Goal: Task Accomplishment & Management: Manage account settings

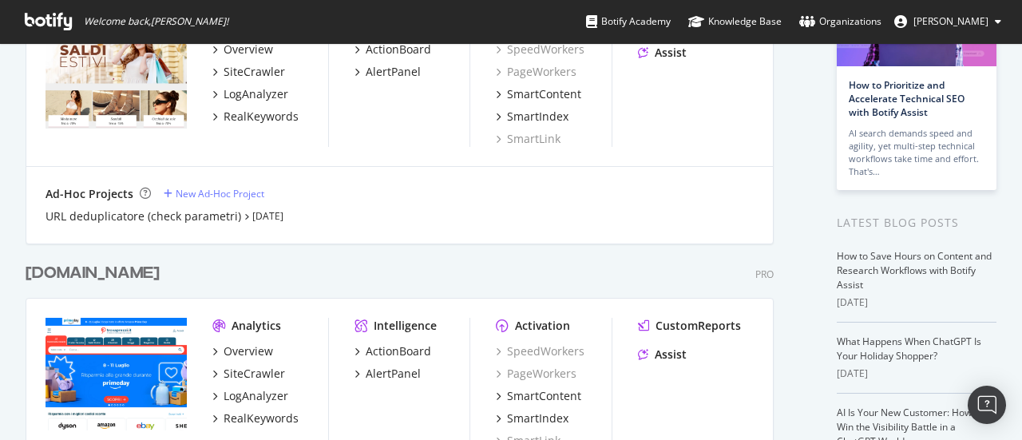
scroll to position [240, 0]
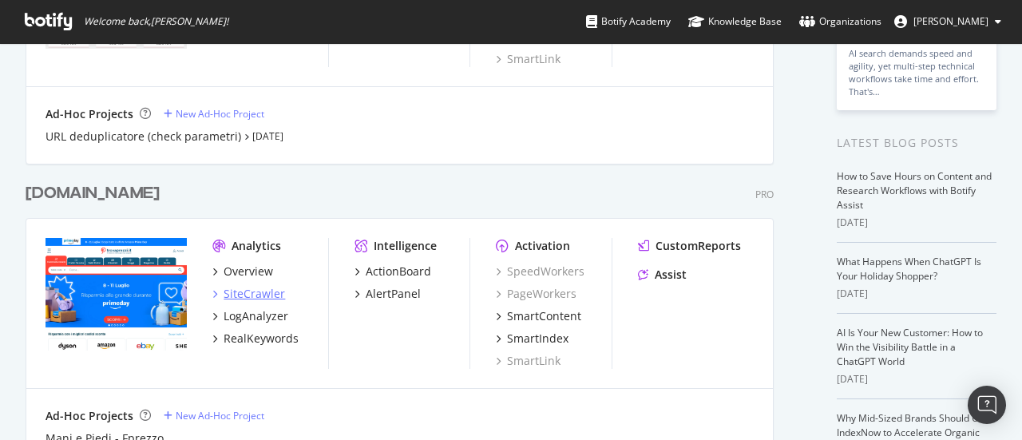
click at [249, 296] on div "SiteCrawler" at bounding box center [255, 294] width 62 height 16
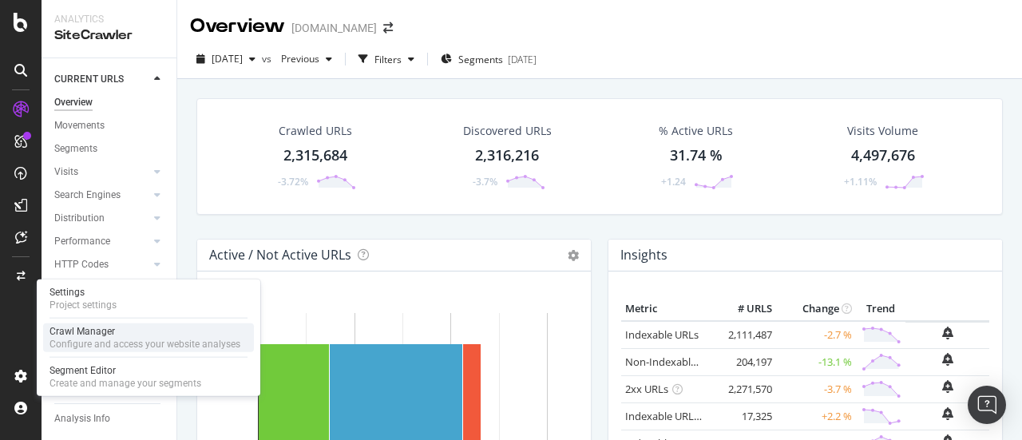
click at [65, 343] on div "Configure and access your website analyses" at bounding box center [145, 344] width 191 height 13
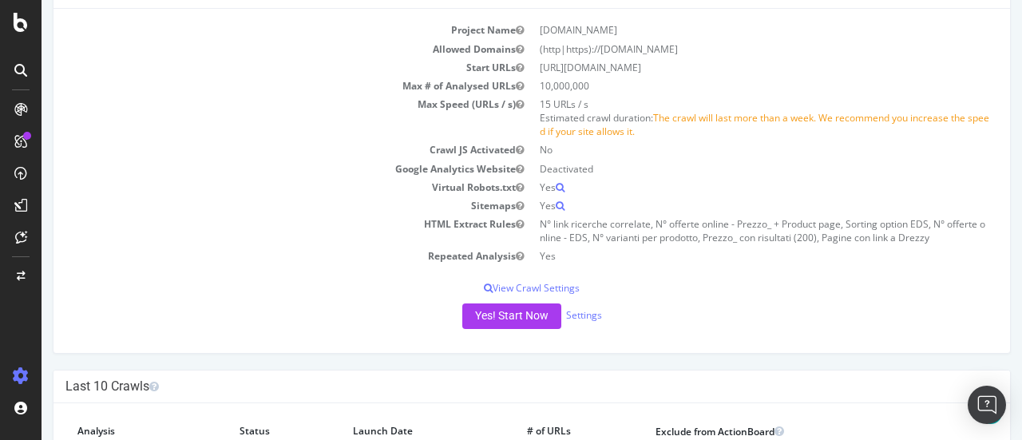
scroll to position [240, 0]
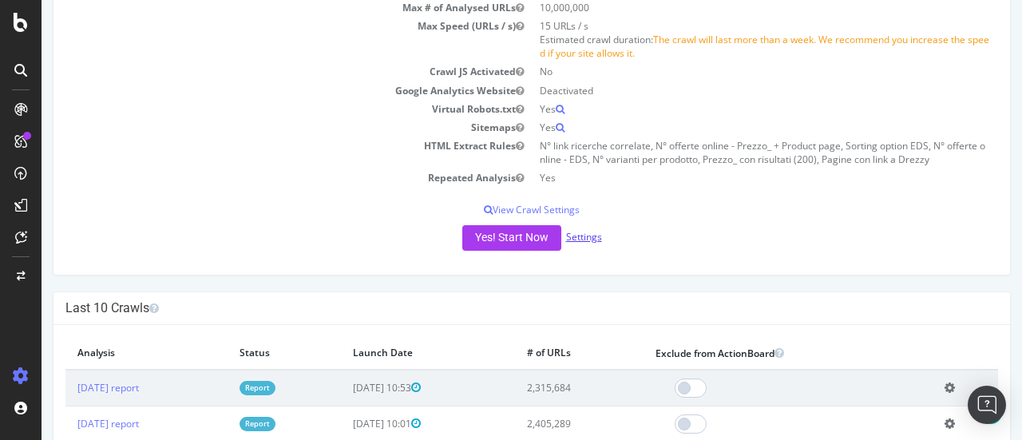
click at [586, 240] on link "Settings" at bounding box center [584, 237] width 36 height 14
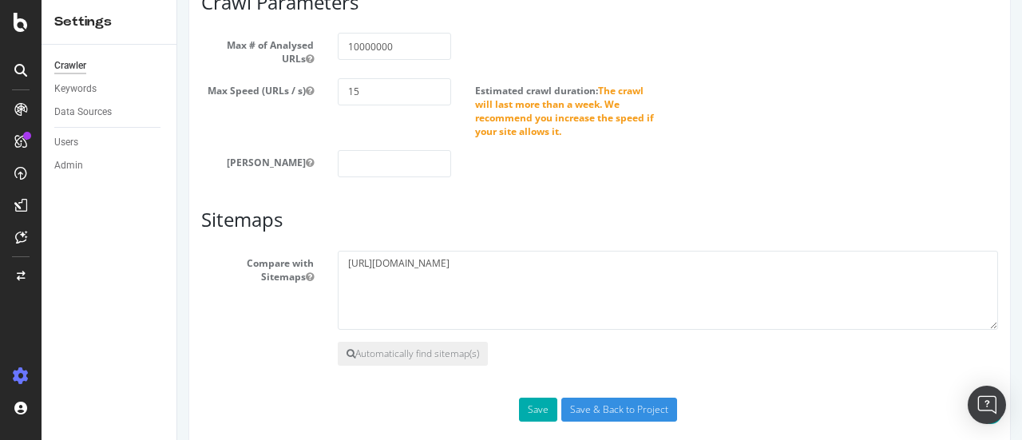
scroll to position [883, 0]
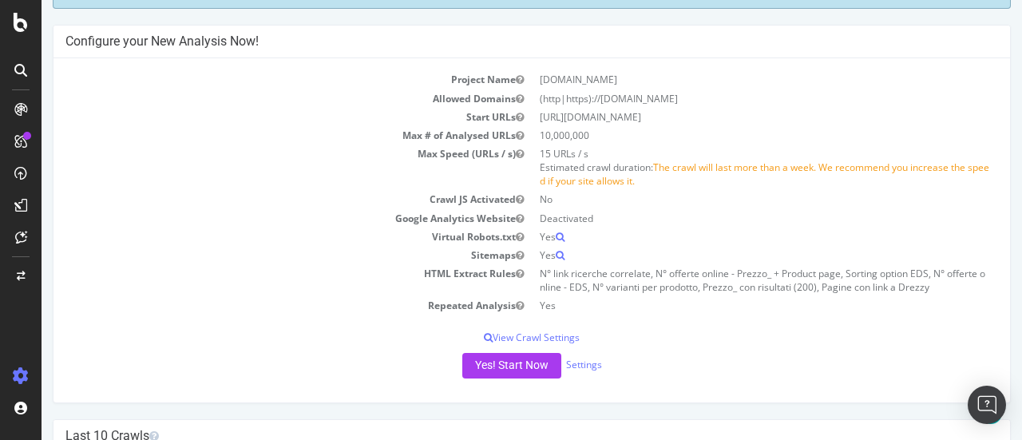
scroll to position [80, 0]
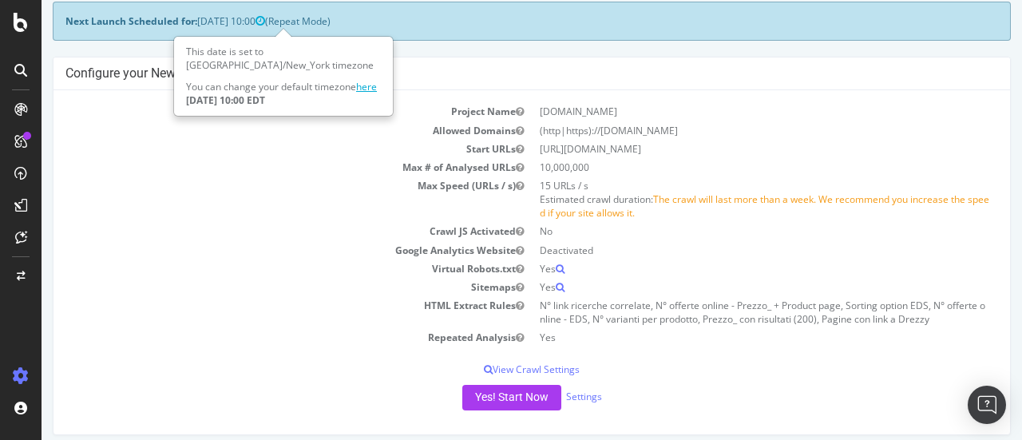
click at [366, 87] on link "here" at bounding box center [366, 87] width 21 height 14
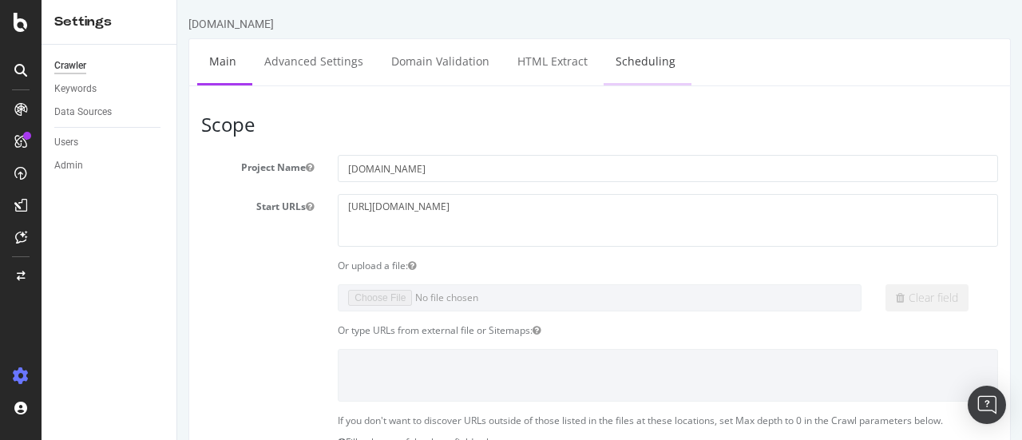
click at [618, 59] on link "Scheduling" at bounding box center [646, 61] width 84 height 44
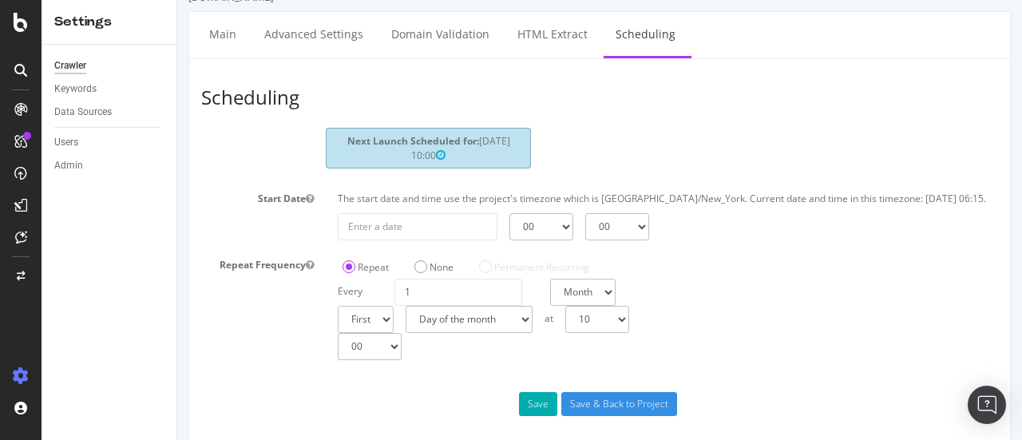
scroll to position [42, 0]
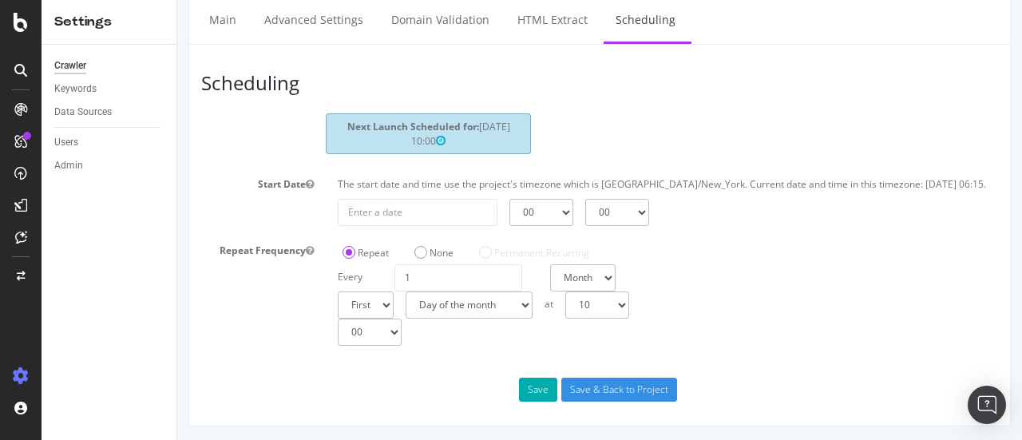
click at [65, 65] on div "Crawler" at bounding box center [70, 66] width 32 height 17
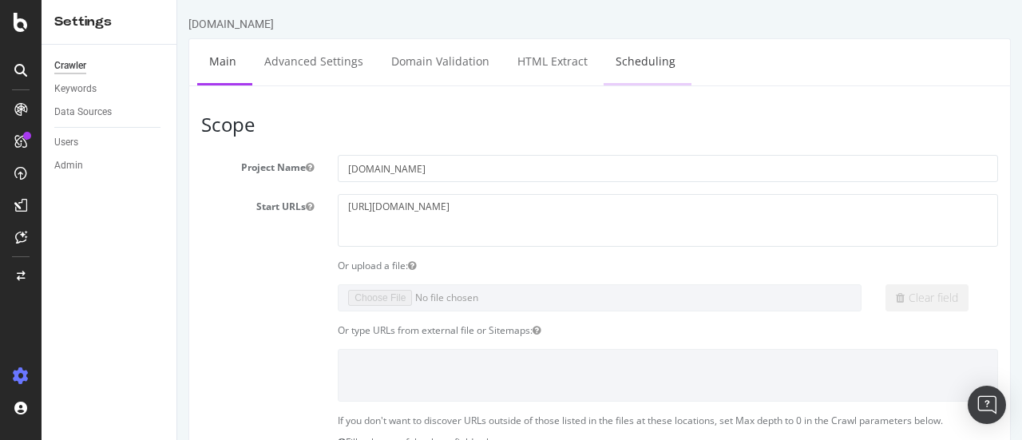
click at [635, 67] on link "Scheduling" at bounding box center [646, 61] width 84 height 44
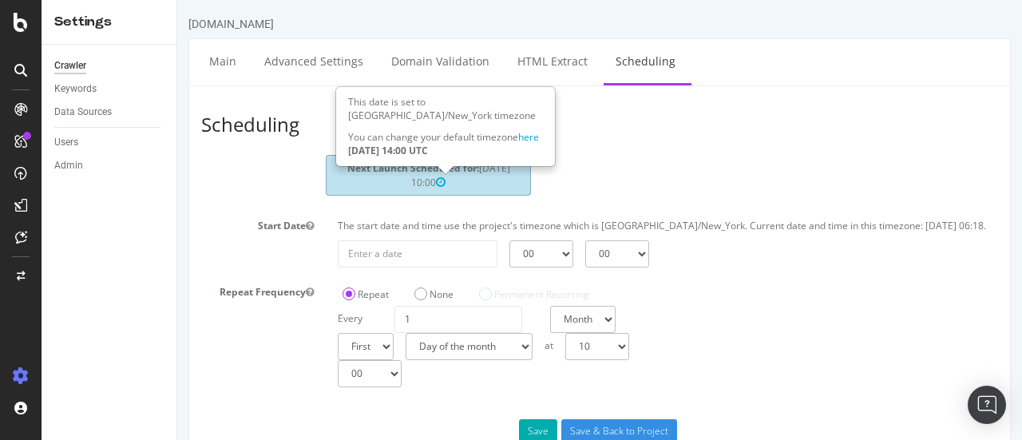
click at [445, 179] on icon at bounding box center [441, 182] width 10 height 11
click at [522, 136] on link "here" at bounding box center [528, 137] width 21 height 14
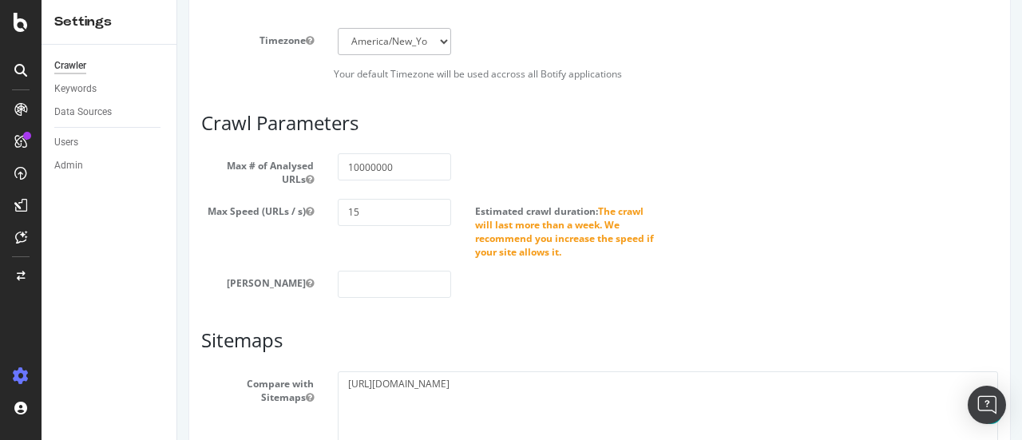
scroll to position [639, 0]
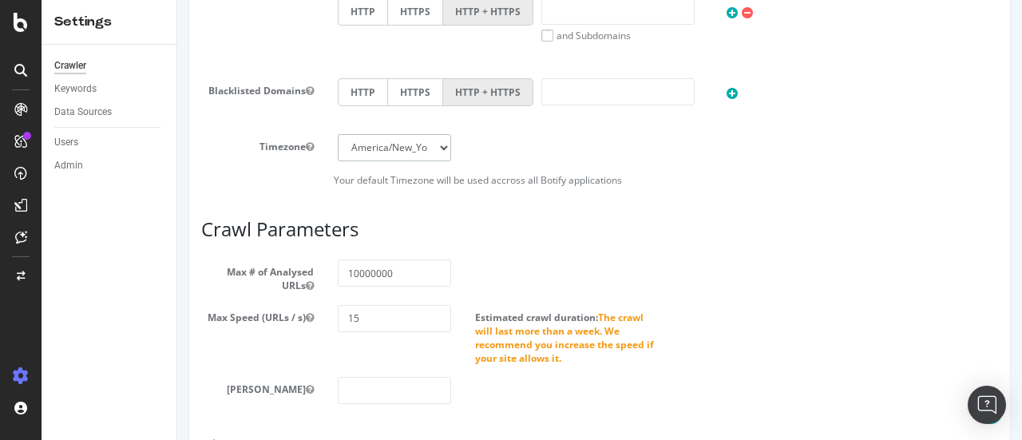
click at [382, 145] on select "[GEOGRAPHIC_DATA]/[GEOGRAPHIC_DATA] [GEOGRAPHIC_DATA]/[GEOGRAPHIC_DATA] [GEOGRA…" at bounding box center [394, 147] width 113 height 27
select select "Europe/[GEOGRAPHIC_DATA]"
click at [338, 134] on select "[GEOGRAPHIC_DATA]/[GEOGRAPHIC_DATA] [GEOGRAPHIC_DATA]/[GEOGRAPHIC_DATA] [GEOGRA…" at bounding box center [394, 147] width 113 height 27
click at [194, 177] on div "Scope Project Name [DOMAIN_NAME] Start URLs [URL][DOMAIN_NAME] Or upload a file…" at bounding box center [599, 59] width 823 height 1227
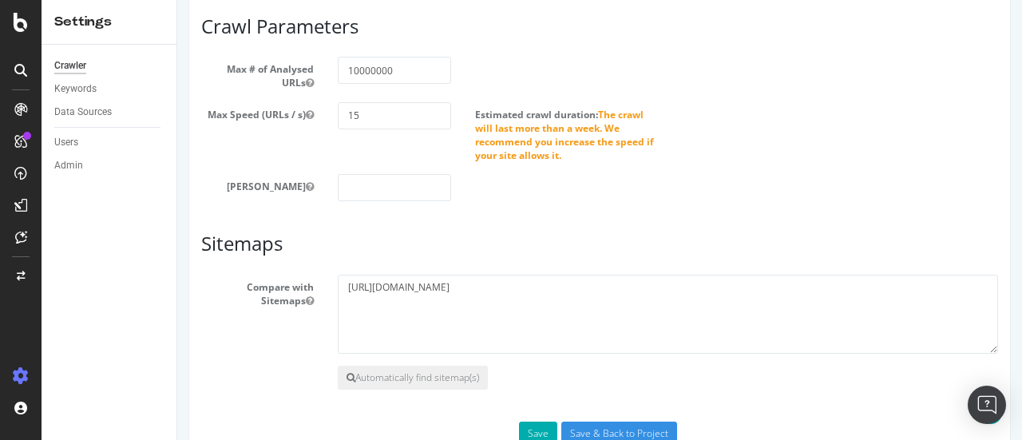
scroll to position [883, 0]
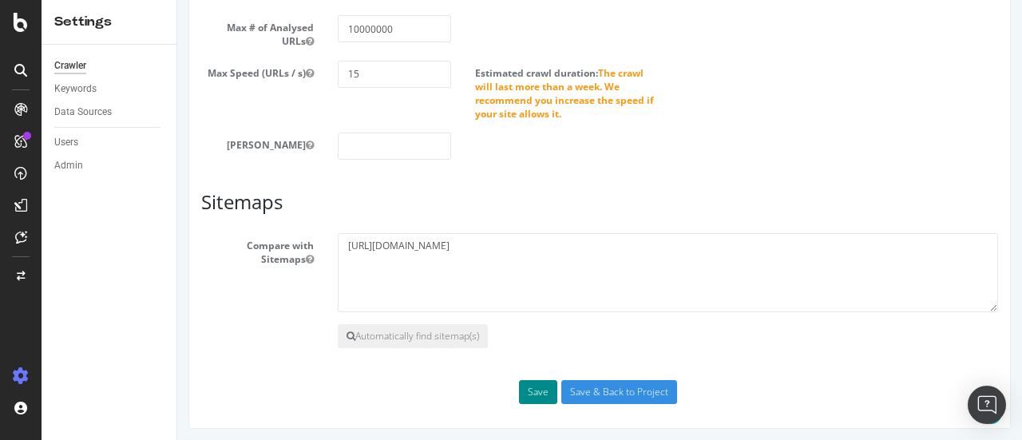
click at [534, 397] on button "Save" at bounding box center [538, 392] width 38 height 24
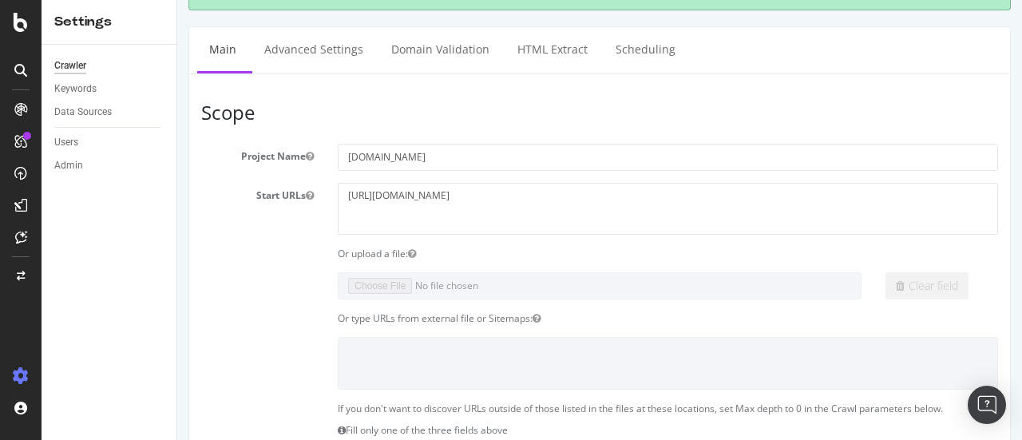
scroll to position [0, 0]
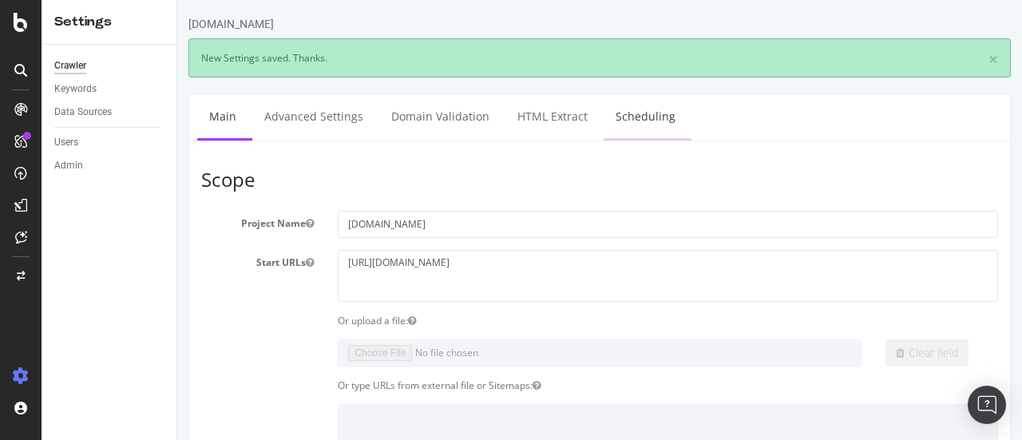
click at [633, 118] on link "Scheduling" at bounding box center [646, 116] width 84 height 44
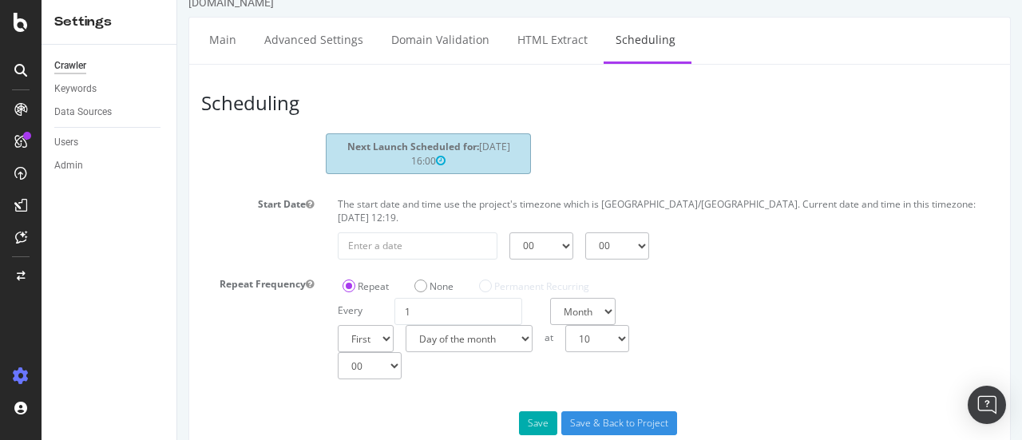
scroll to position [42, 0]
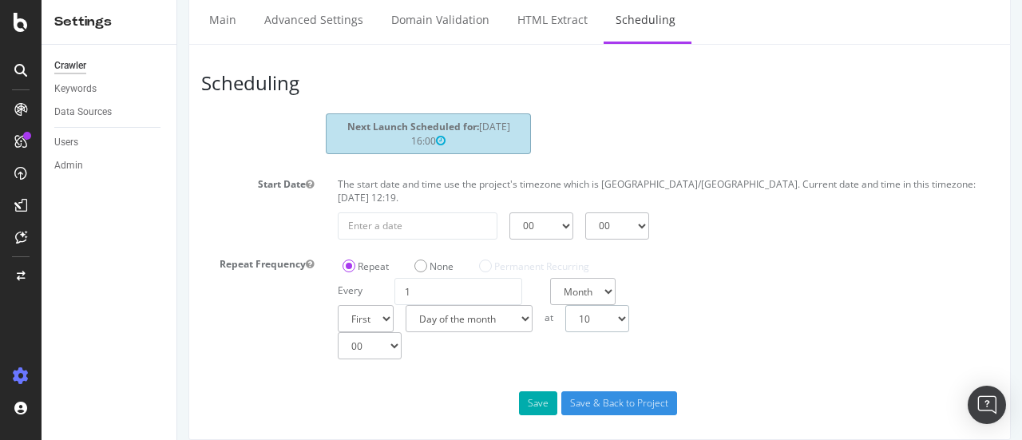
click at [629, 307] on select "00 01 02 03 04 05 06 07 08 09 10 11 12 13 14 15 16 17 18 19 20 21 22 23" at bounding box center [597, 318] width 64 height 27
select select "0"
click at [565, 305] on select "00 01 02 03 04 05 06 07 08 09 10 11 12 13 14 15 16 17 18 19 20 21 22 23" at bounding box center [597, 318] width 64 height 27
click at [535, 391] on button "Save" at bounding box center [538, 403] width 38 height 24
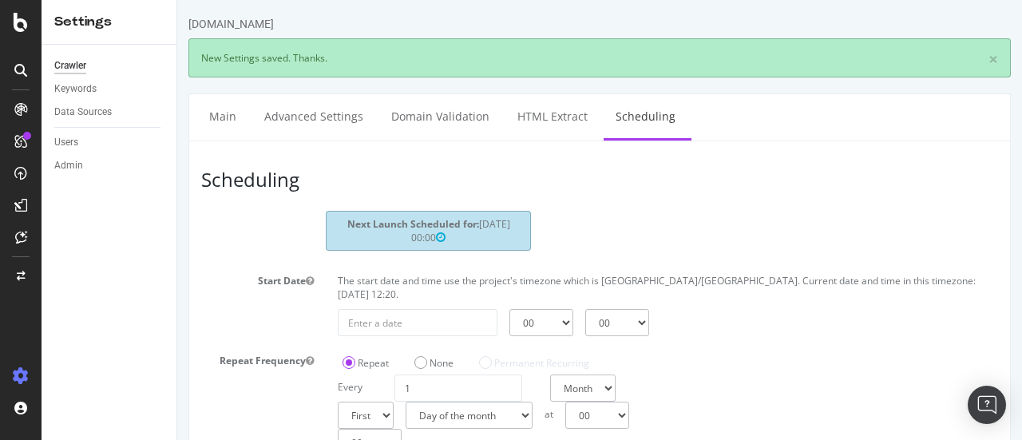
scroll to position [0, 0]
click at [219, 117] on link "Main" at bounding box center [222, 116] width 51 height 44
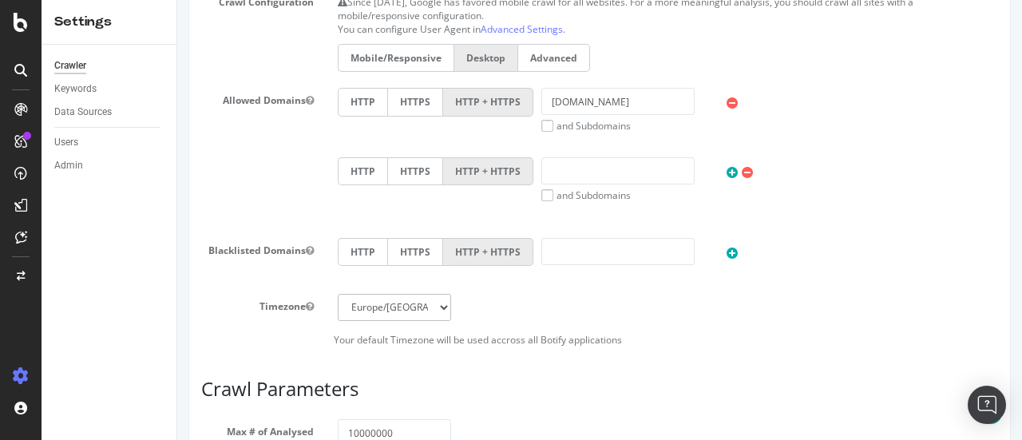
scroll to position [799, 0]
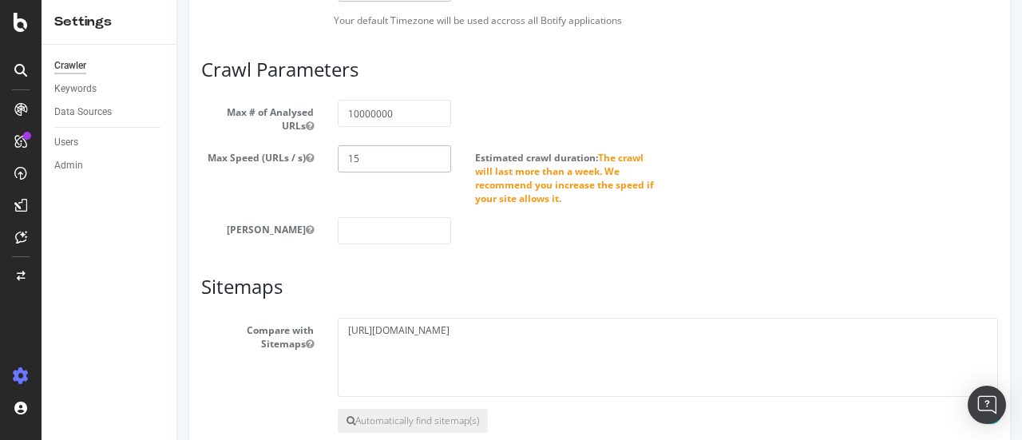
click at [365, 153] on input "15" at bounding box center [394, 158] width 113 height 27
type input "13"
click at [213, 193] on div "Max Speed (URLs / s) 13 Estimated crawl duration: The crawl will last more than…" at bounding box center [599, 175] width 821 height 61
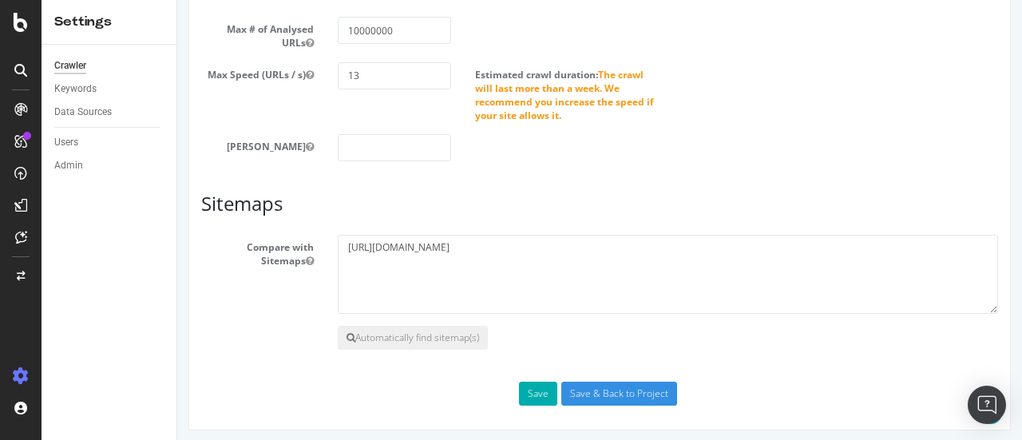
scroll to position [883, 0]
click at [531, 391] on button "Save" at bounding box center [538, 392] width 38 height 24
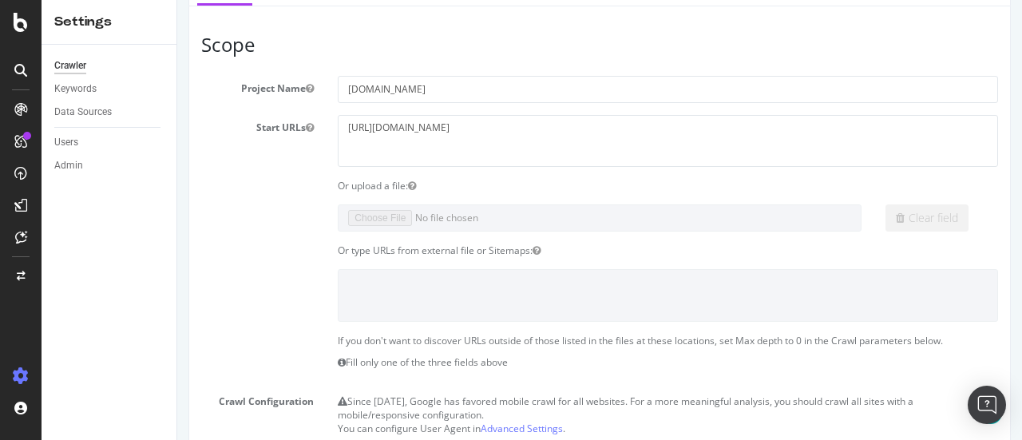
scroll to position [0, 0]
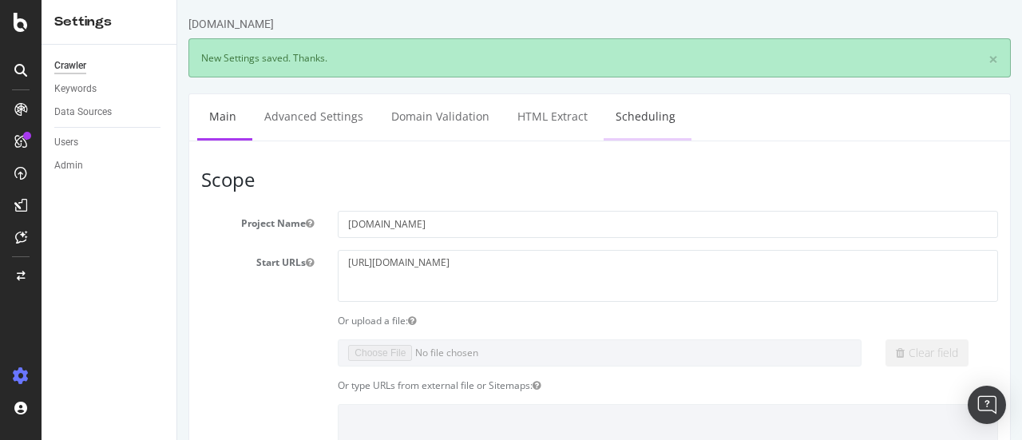
click at [641, 109] on link "Scheduling" at bounding box center [646, 116] width 84 height 44
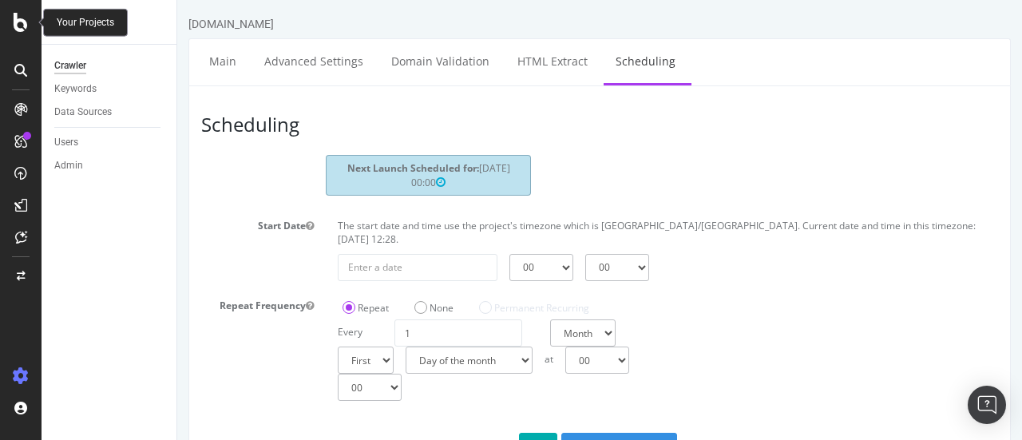
click at [25, 23] on icon at bounding box center [21, 22] width 14 height 19
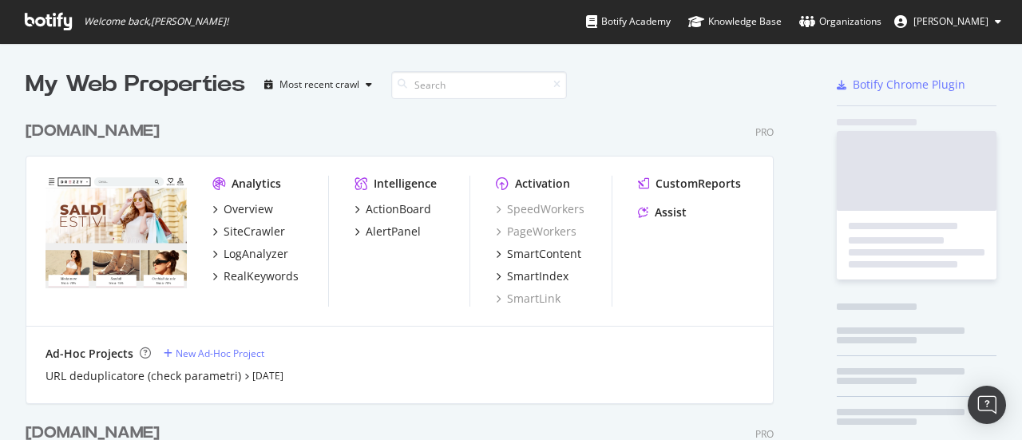
scroll to position [428, 998]
